Goal: Check status: Check status

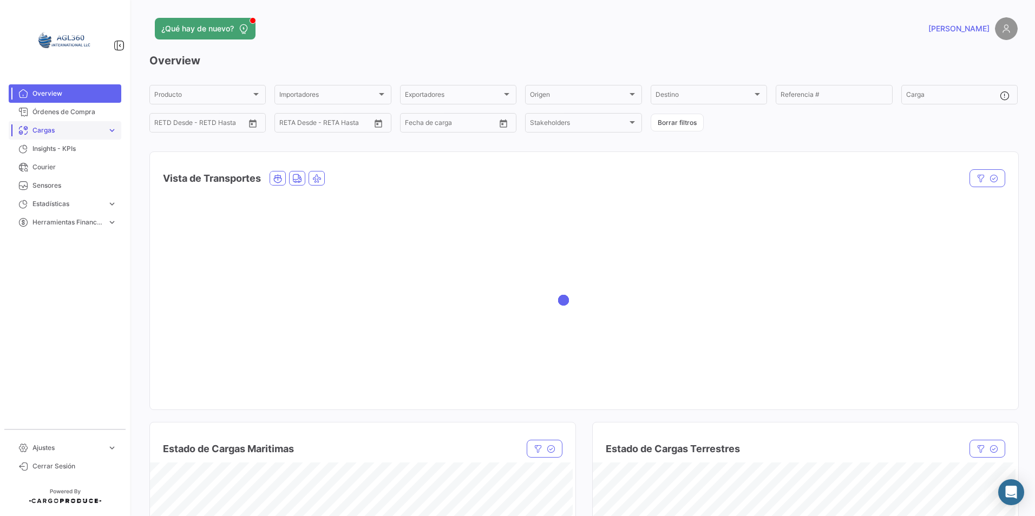
click at [52, 128] on span "Cargas" at bounding box center [67, 131] width 70 height 10
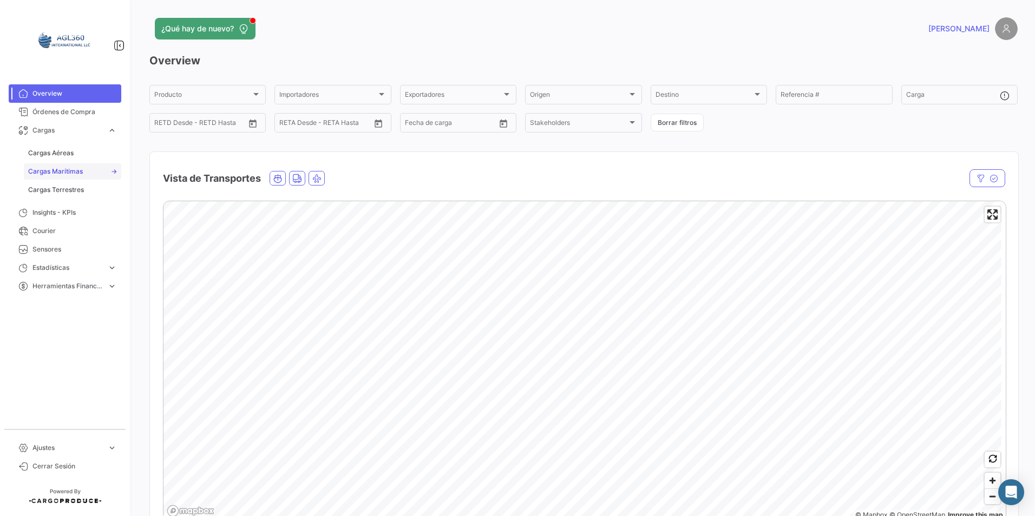
click at [75, 168] on span "Cargas Marítimas" at bounding box center [55, 172] width 55 height 10
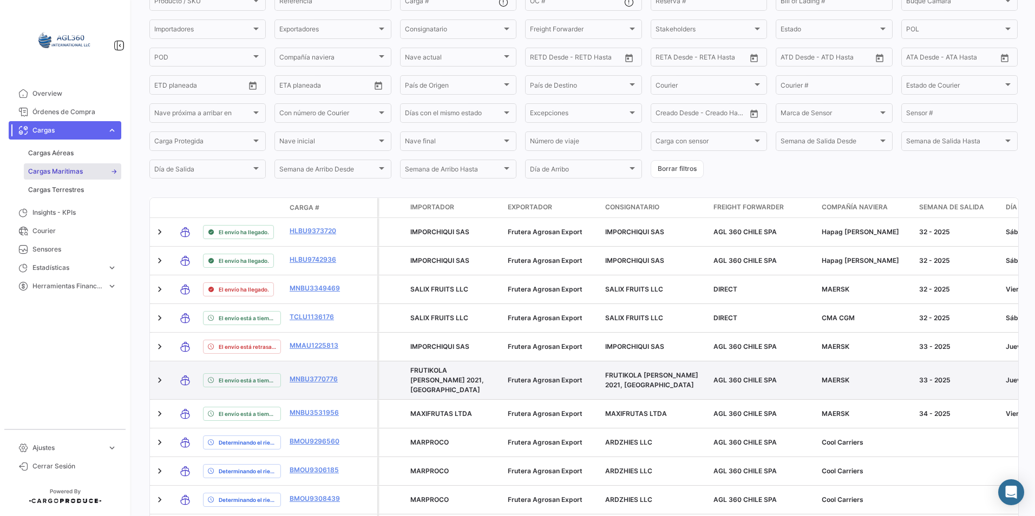
scroll to position [108, 0]
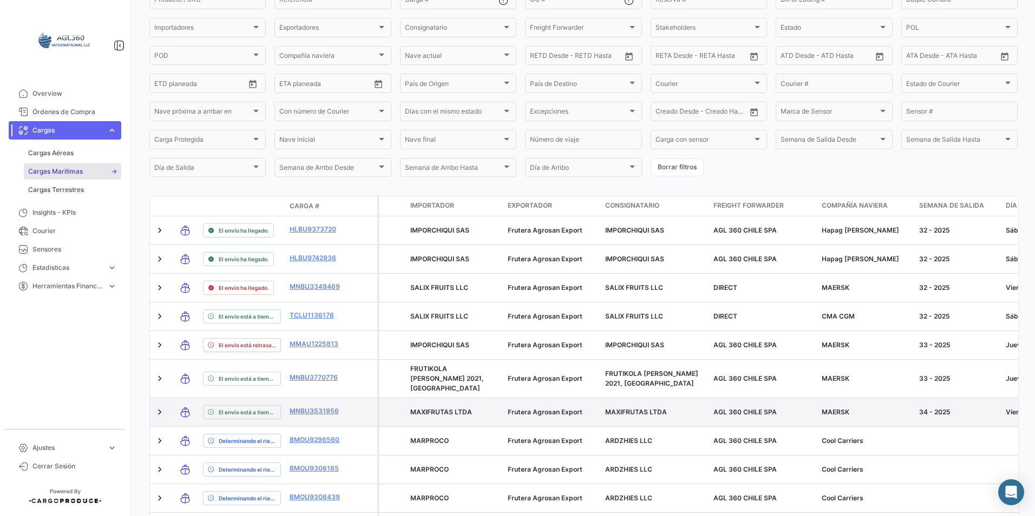
click at [160, 407] on link at bounding box center [159, 412] width 11 height 11
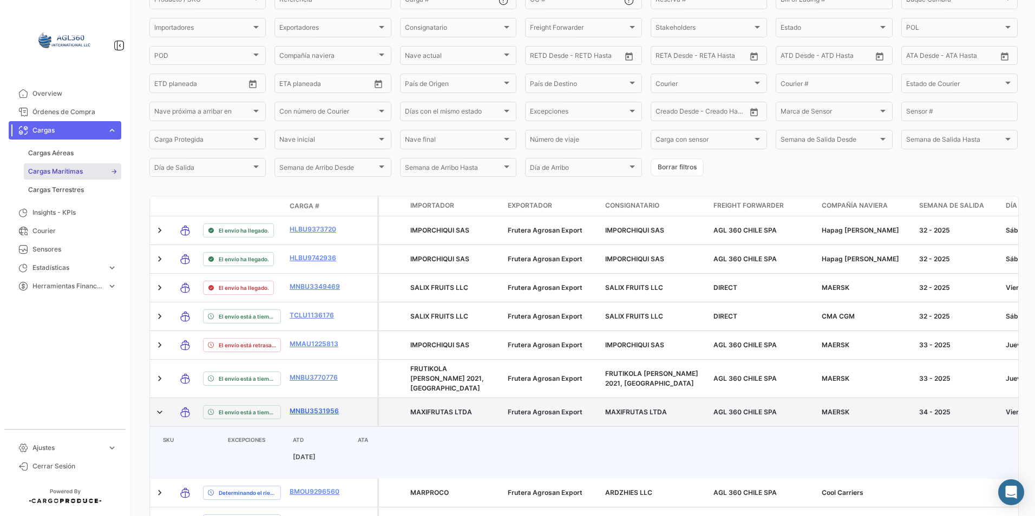
click at [326, 406] on link "MNBU3531956" at bounding box center [317, 411] width 56 height 10
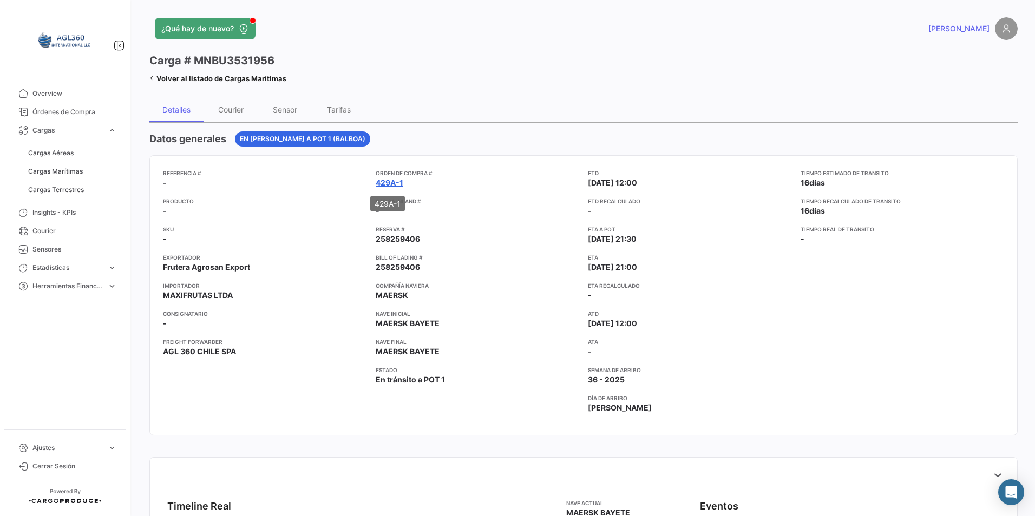
click at [397, 181] on link "429A-1" at bounding box center [390, 182] width 28 height 11
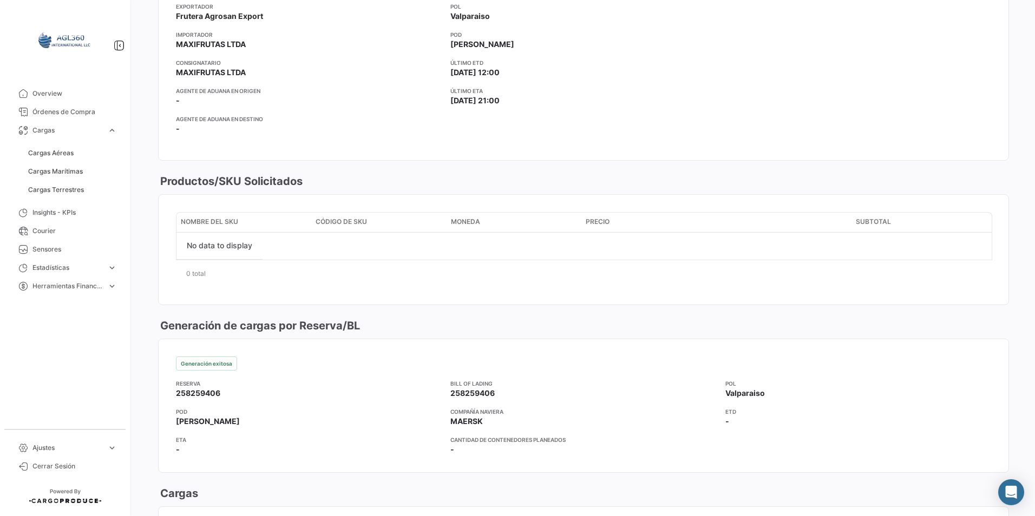
scroll to position [257, 0]
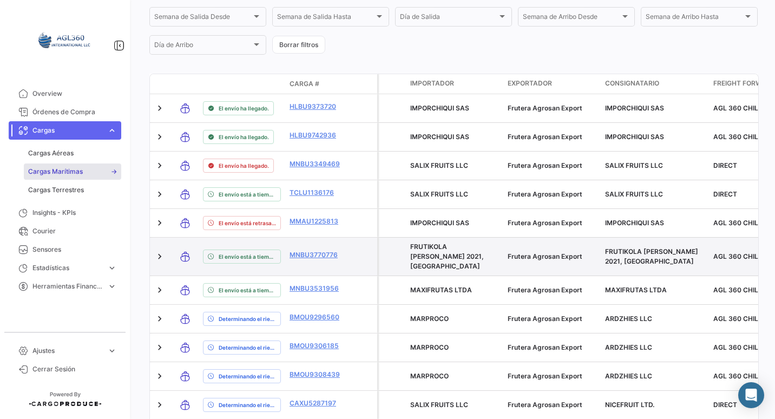
scroll to position [325, 0]
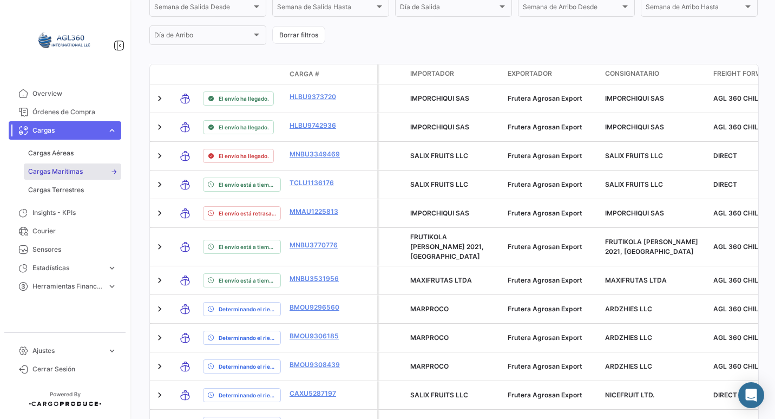
click at [74, 168] on span "Cargas Marítimas" at bounding box center [55, 172] width 55 height 10
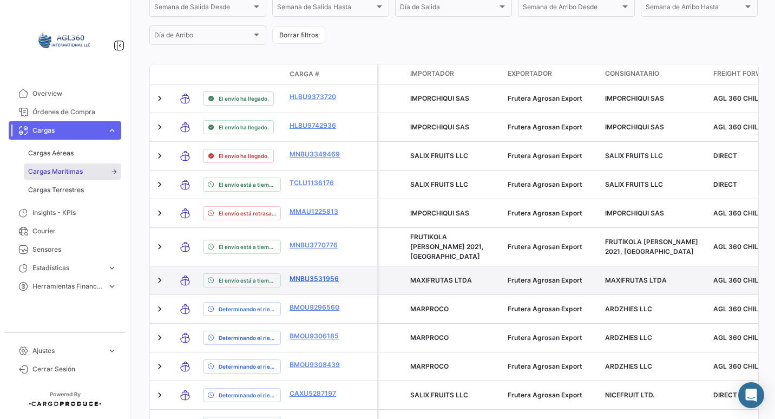
click at [322, 274] on link "MNBU3531956" at bounding box center [317, 279] width 56 height 10
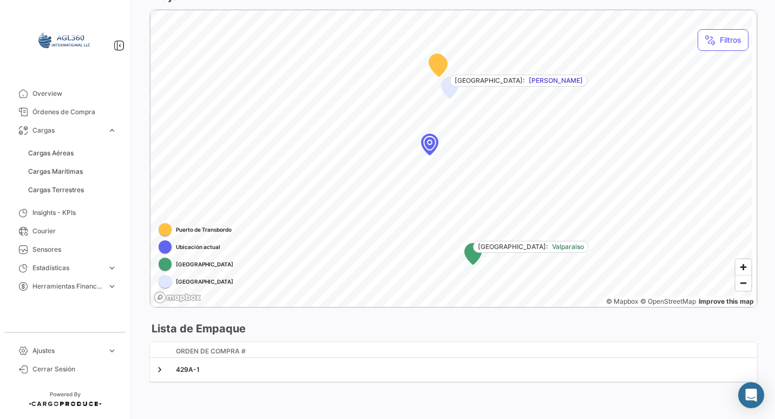
scroll to position [618, 0]
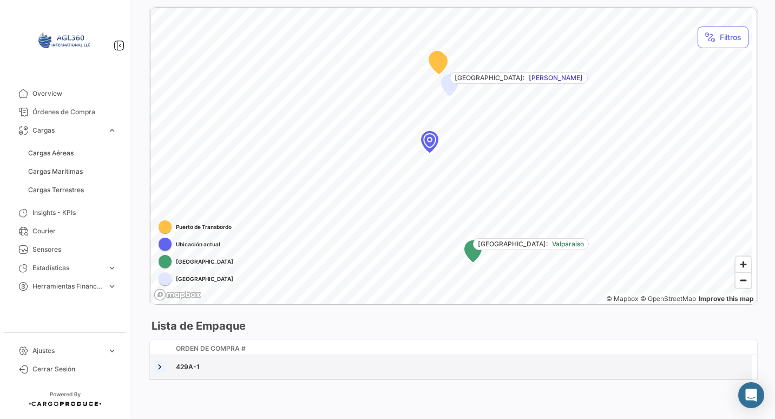
click at [161, 370] on link at bounding box center [159, 366] width 11 height 11
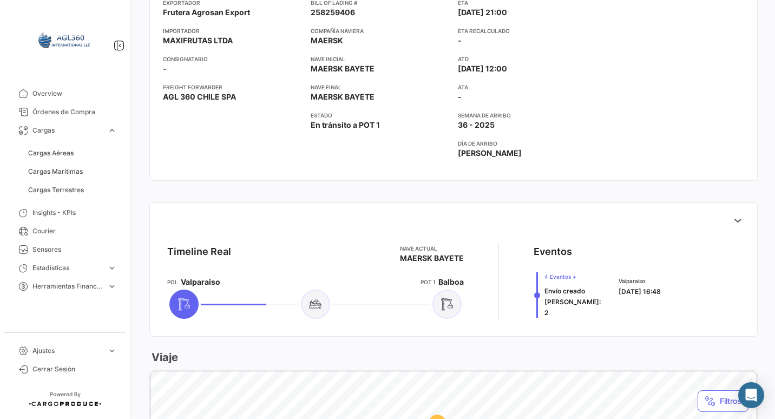
scroll to position [17, 0]
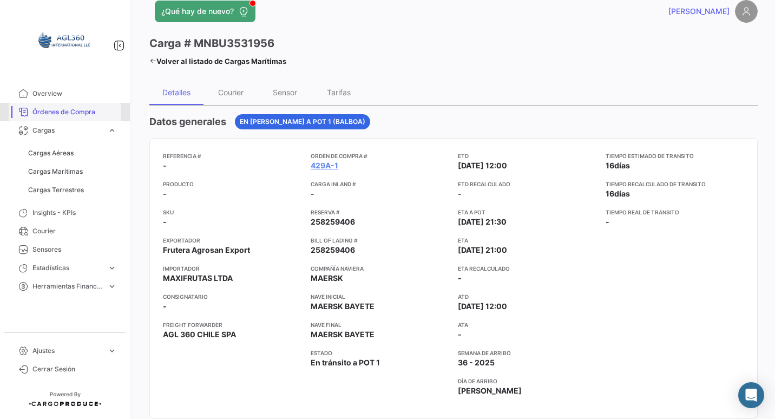
click at [64, 110] on span "Órdenes de Compra" at bounding box center [74, 112] width 84 height 10
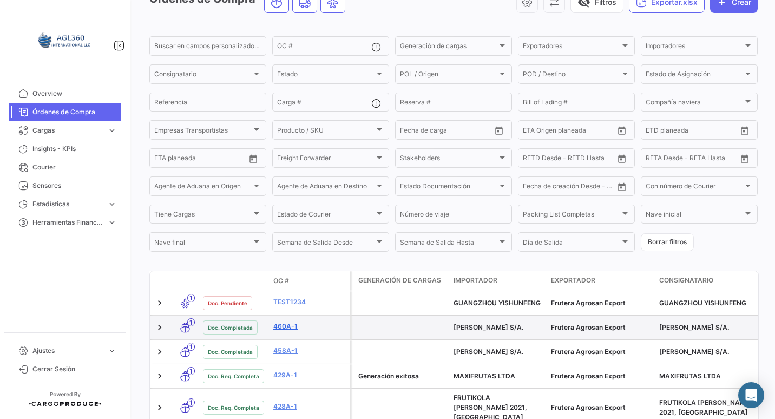
scroll to position [162, 0]
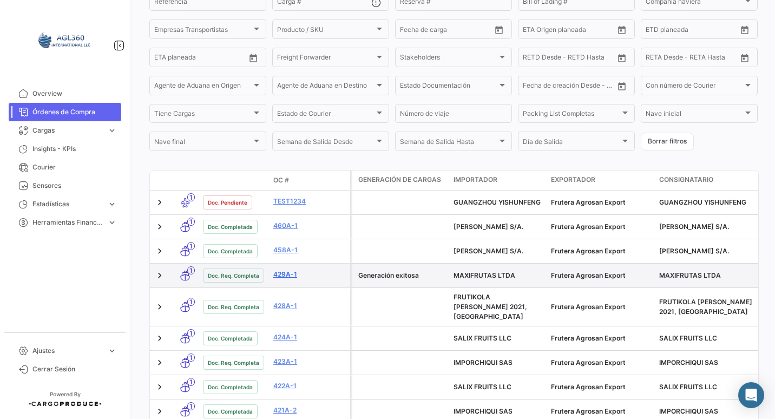
click at [282, 274] on link "429A-1" at bounding box center [309, 274] width 73 height 10
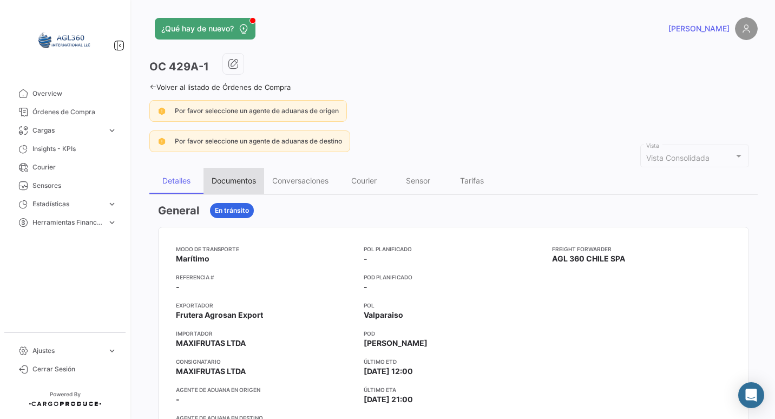
click at [240, 176] on div "Documentos" at bounding box center [234, 180] width 44 height 9
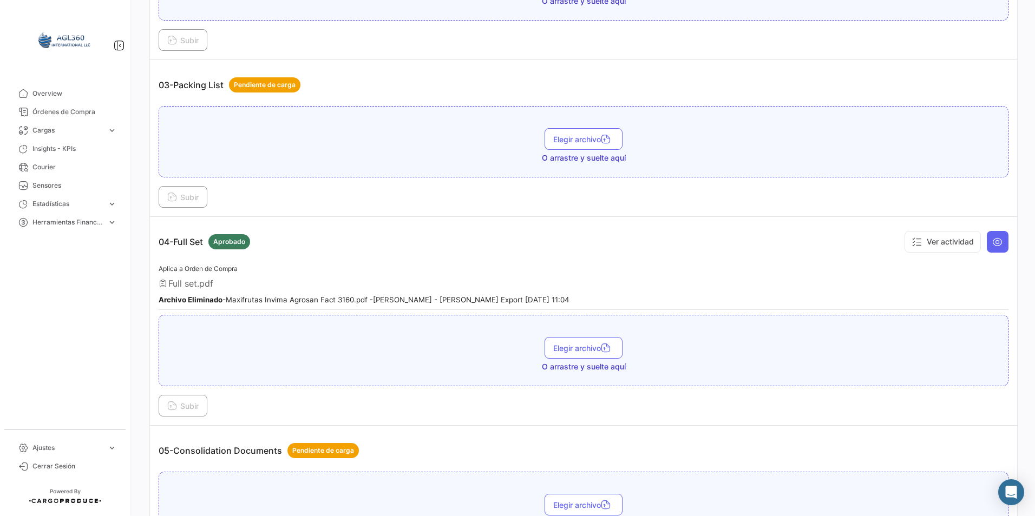
scroll to position [623, 0]
